Goal: Task Accomplishment & Management: Complete application form

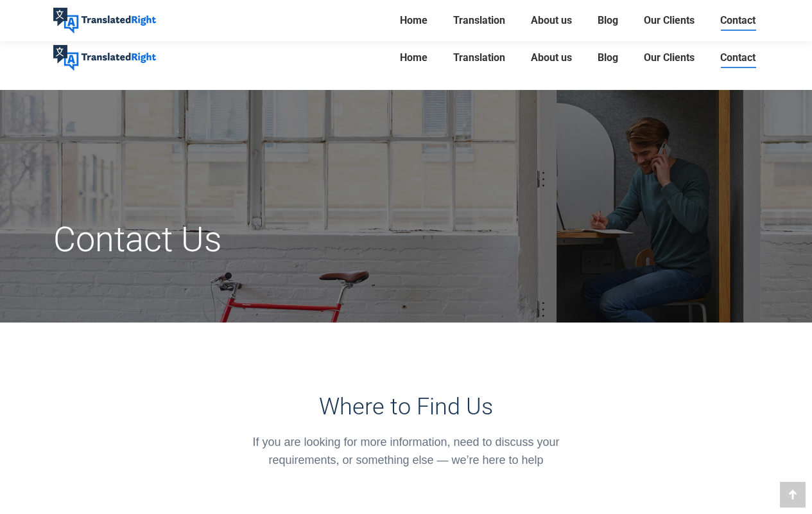
scroll to position [1009, 0]
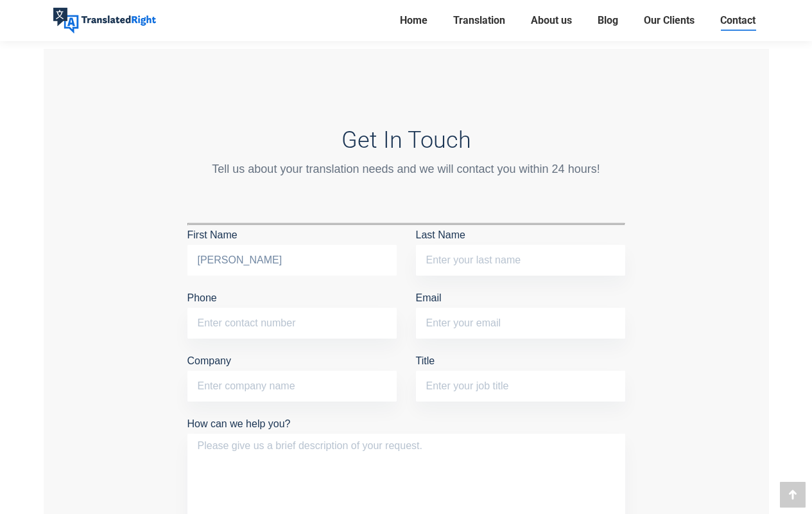
type input "Camille"
type input "(254) 729-0850"
type input "Camille.Bruner@bizsupportcentral.com"
type input "Camille Bruner"
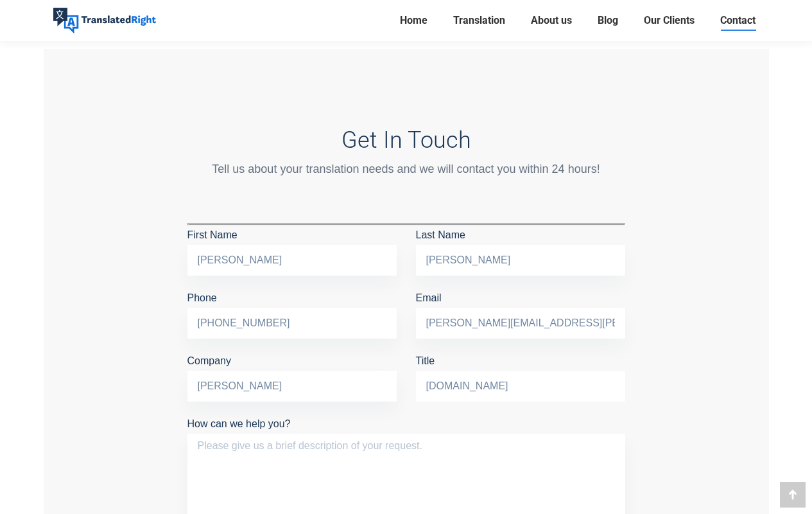
type input "bizsupportcentral.com"
type textarea "Hi, I wanted to check if you had a chance to review my previous email about con…"
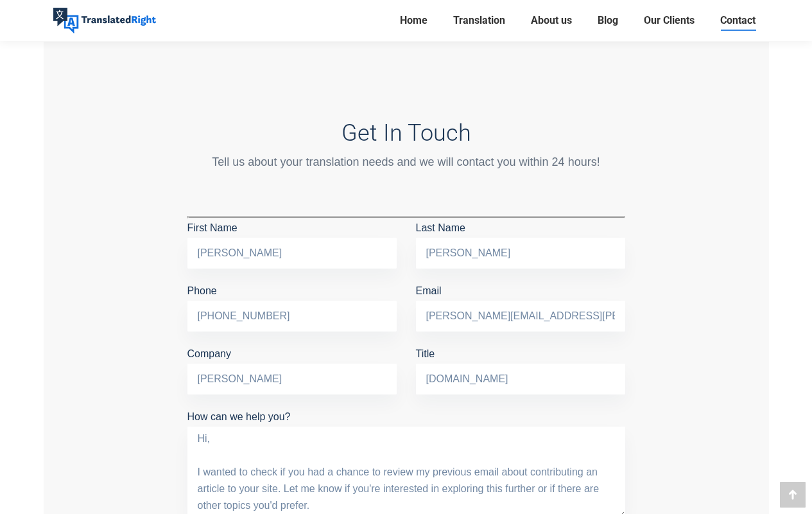
scroll to position [27, 0]
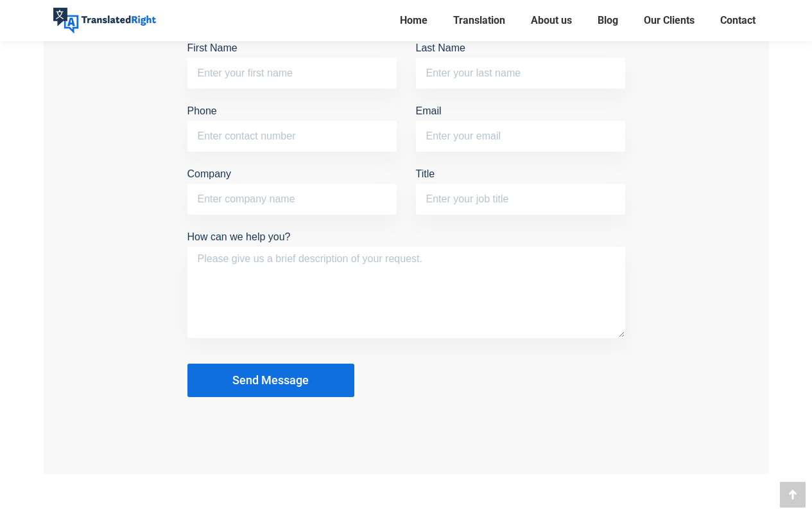
scroll to position [1191, 0]
